Goal: Register for event/course

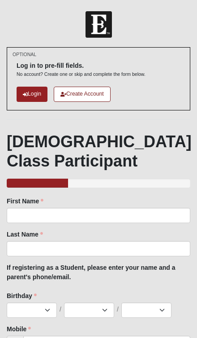
click at [186, 311] on div "1 2 3 4 5 6 7 8 9 10 11 12 13 14 15 16 17 18 19 20 21 22 23 24 25 26 27 28 29 3…" at bounding box center [99, 310] width 184 height 15
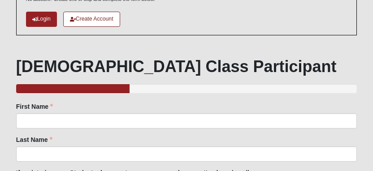
scroll to position [76, 0]
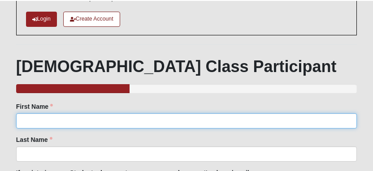
click at [56, 122] on input "First Name" at bounding box center [186, 120] width 341 height 15
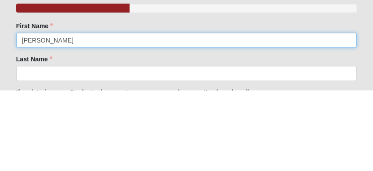
type input "[PERSON_NAME]"
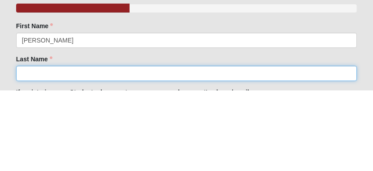
click at [61, 147] on input "Last Name" at bounding box center [186, 154] width 341 height 15
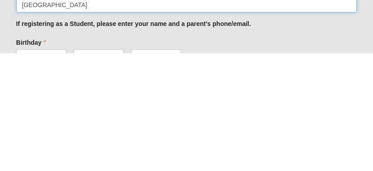
type input "[GEOGRAPHIC_DATA]"
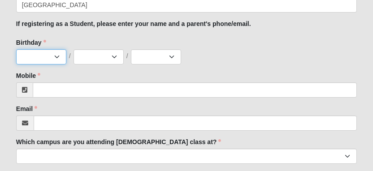
select select "1"
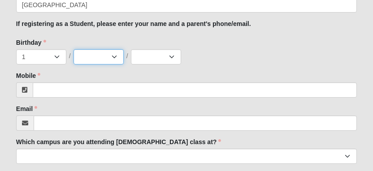
click at [101, 57] on select "Jan Feb Mar Apr May Jun [DATE] Aug Sep Oct Nov Dec" at bounding box center [99, 56] width 50 height 15
select select "1"
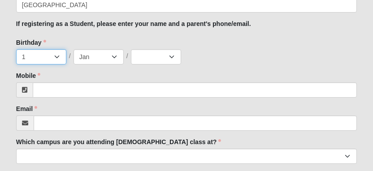
click at [56, 56] on select "1 2 3 4 5 6 7 8 9 10 11 12 13 14 15 16 17 18 19 20 21 22 23 24 25 26 27 28 29 3…" at bounding box center [41, 56] width 50 height 15
select select "5"
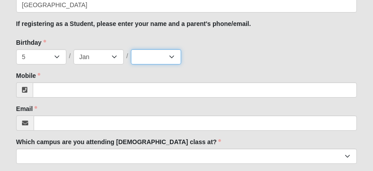
click at [173, 56] on select "2025 2024 2023 2022 2021 2020 2019 2018 2017 2016 2015 2014 2013 2012 2011 2010…" at bounding box center [156, 56] width 50 height 15
select select "1992"
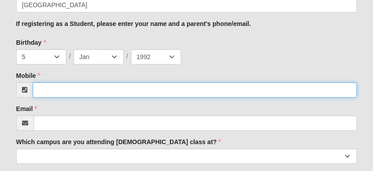
click at [58, 86] on input "Mobile" at bounding box center [195, 90] width 325 height 15
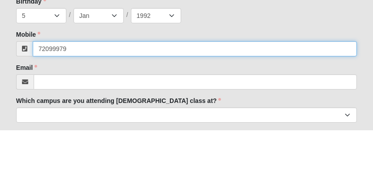
scroll to position [266, 0]
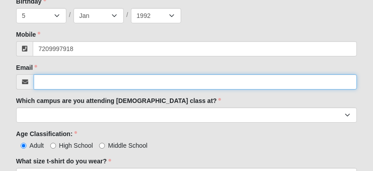
click at [57, 78] on input "Email" at bounding box center [196, 82] width 324 height 15
type input "[PHONE_NUMBER]"
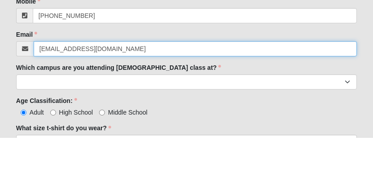
type input "[EMAIL_ADDRESS][DOMAIN_NAME]"
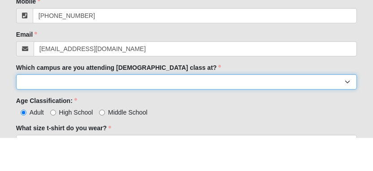
click at [197, 108] on select "Arlington Baymeadows Eleven22 Online [PERSON_NAME][GEOGRAPHIC_DATA] Jesup [GEOG…" at bounding box center [186, 115] width 341 height 15
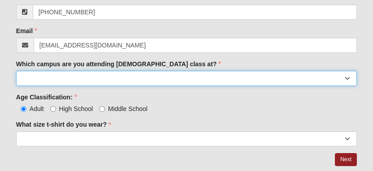
select select "6"
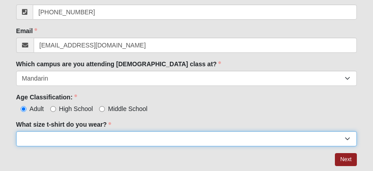
click at [197, 137] on select "Small Medium Large XL 2XL 3XL" at bounding box center [186, 139] width 341 height 15
select select "Large"
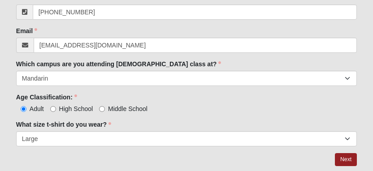
click at [197, 157] on link "Next" at bounding box center [346, 160] width 22 height 13
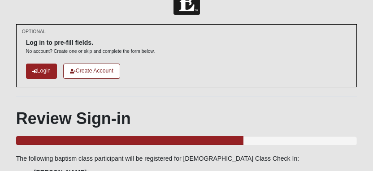
scroll to position [68, 0]
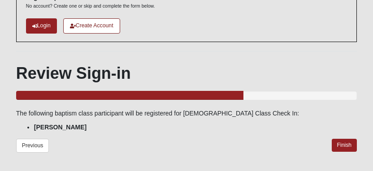
click at [197, 147] on link "Finish" at bounding box center [345, 145] width 26 height 13
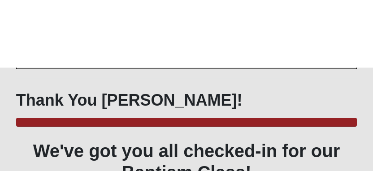
scroll to position [109, 0]
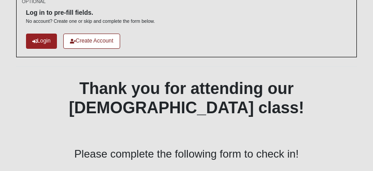
scroll to position [53, 0]
